Goal: Find specific page/section: Find specific page/section

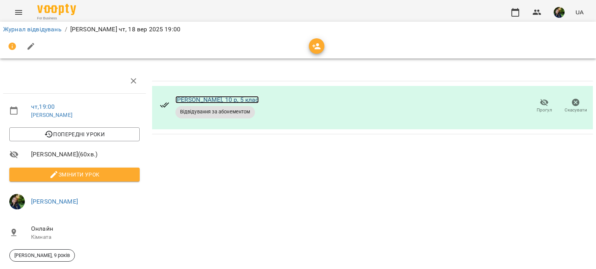
click at [200, 100] on link "[PERSON_NAME], 10 р, 5 клас" at bounding box center [216, 99] width 83 height 7
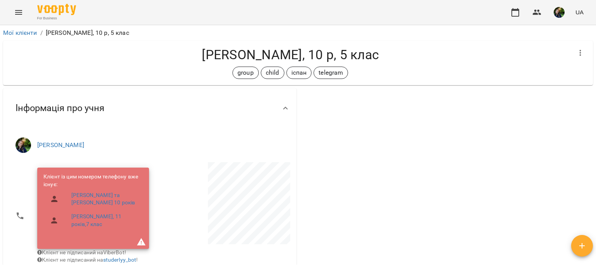
scroll to position [49, 0]
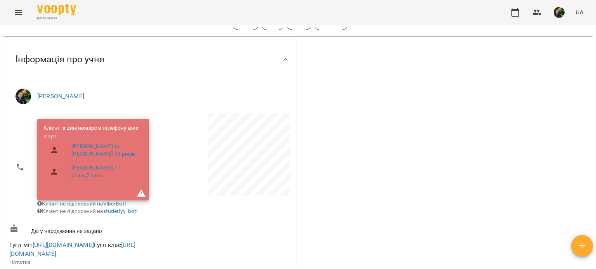
click at [142, 194] on icon at bounding box center [141, 193] width 9 height 7
click at [284, 63] on icon at bounding box center [285, 59] width 9 height 9
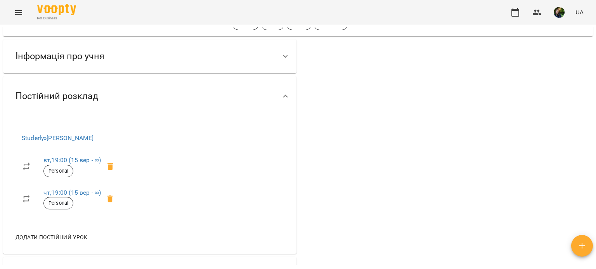
click at [283, 52] on icon at bounding box center [285, 56] width 9 height 9
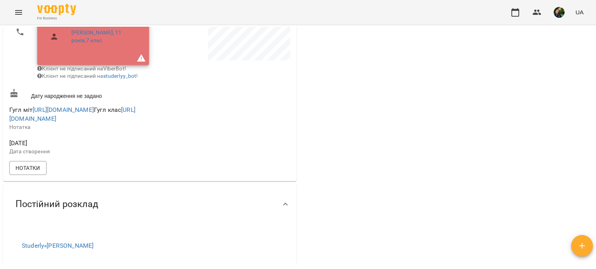
scroll to position [185, 0]
click at [67, 113] on link "[URL][DOMAIN_NAME]" at bounding box center [63, 109] width 61 height 7
